Goal: Transaction & Acquisition: Purchase product/service

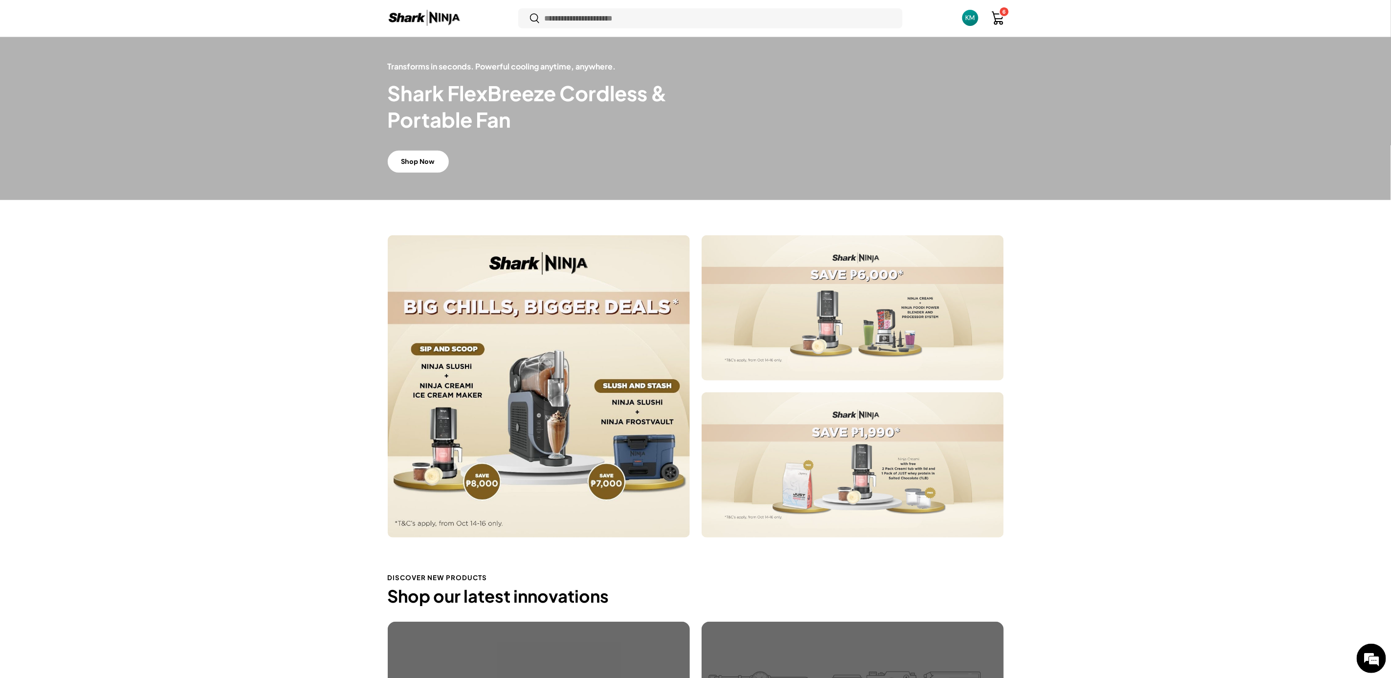
click at [436, 157] on link "Shop Now" at bounding box center [418, 162] width 61 height 22
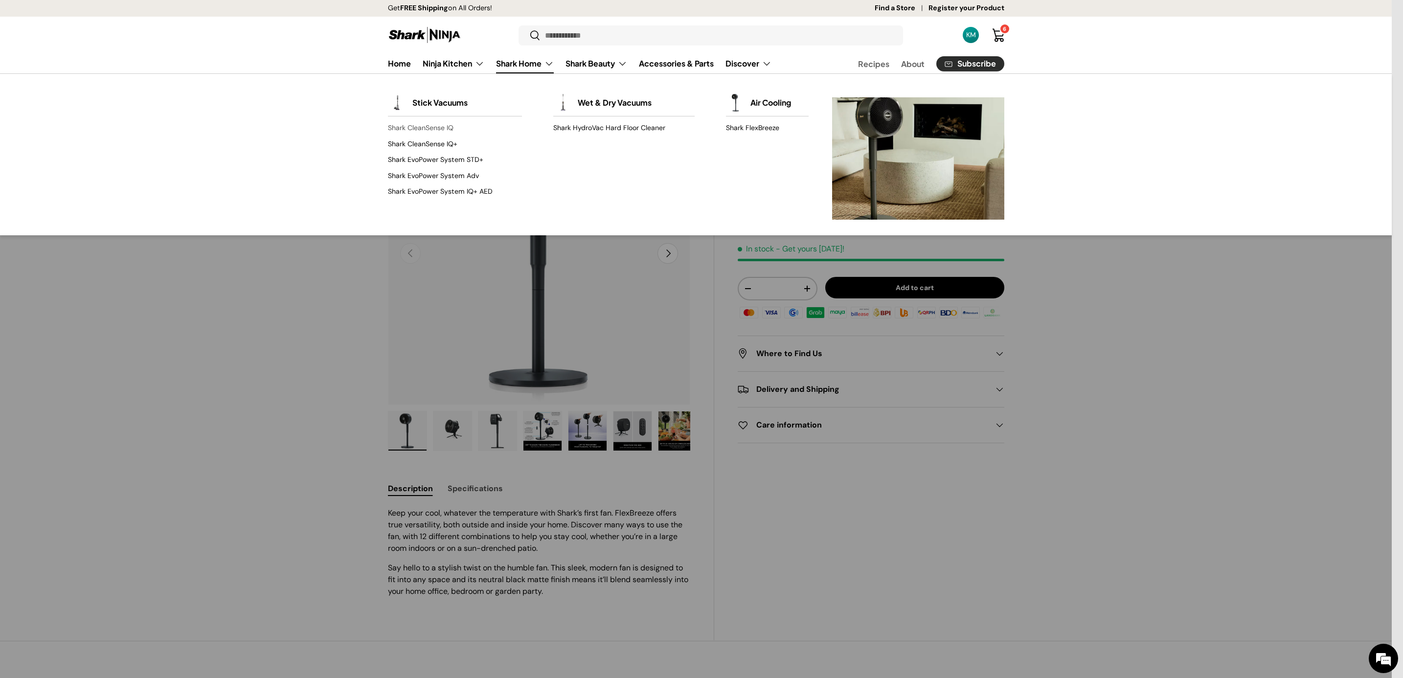
click at [441, 125] on link "Shark CleanSense IQ" at bounding box center [455, 128] width 134 height 16
